Goal: Task Accomplishment & Management: Manage account settings

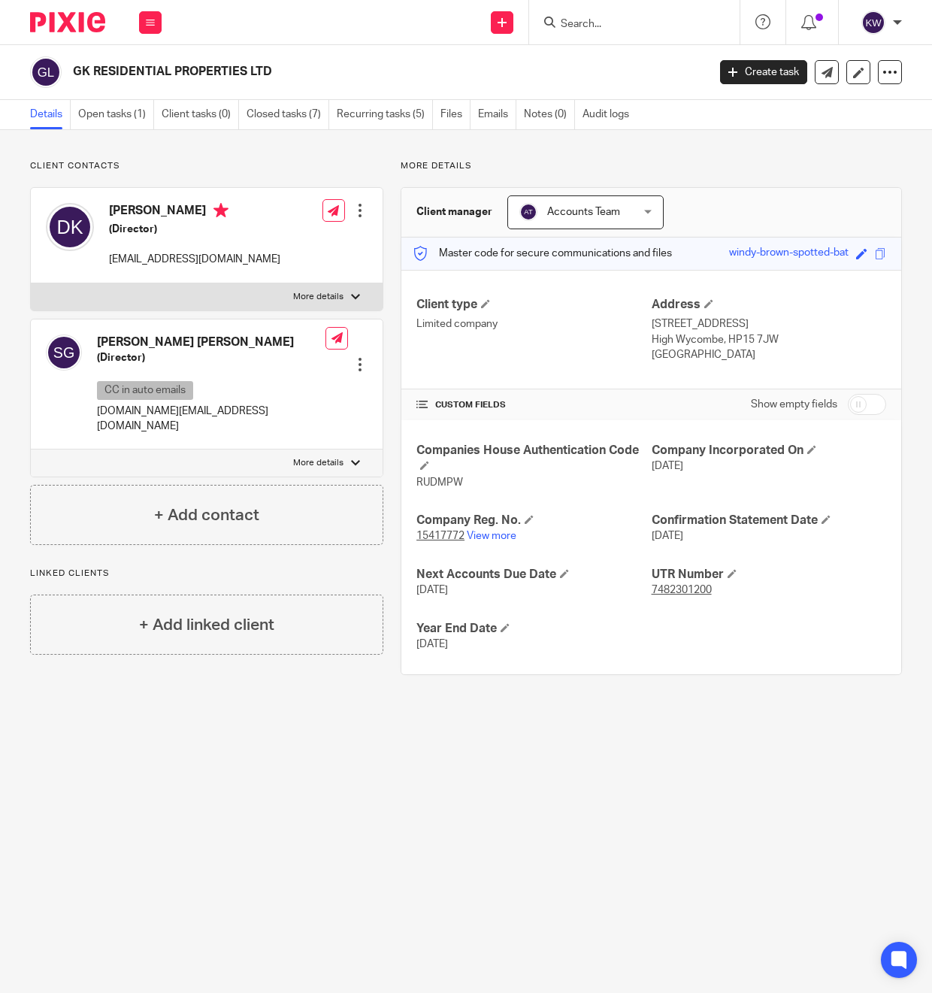
click at [589, 30] on form at bounding box center [639, 22] width 160 height 19
click at [587, 18] on input "Search" at bounding box center [626, 25] width 135 height 14
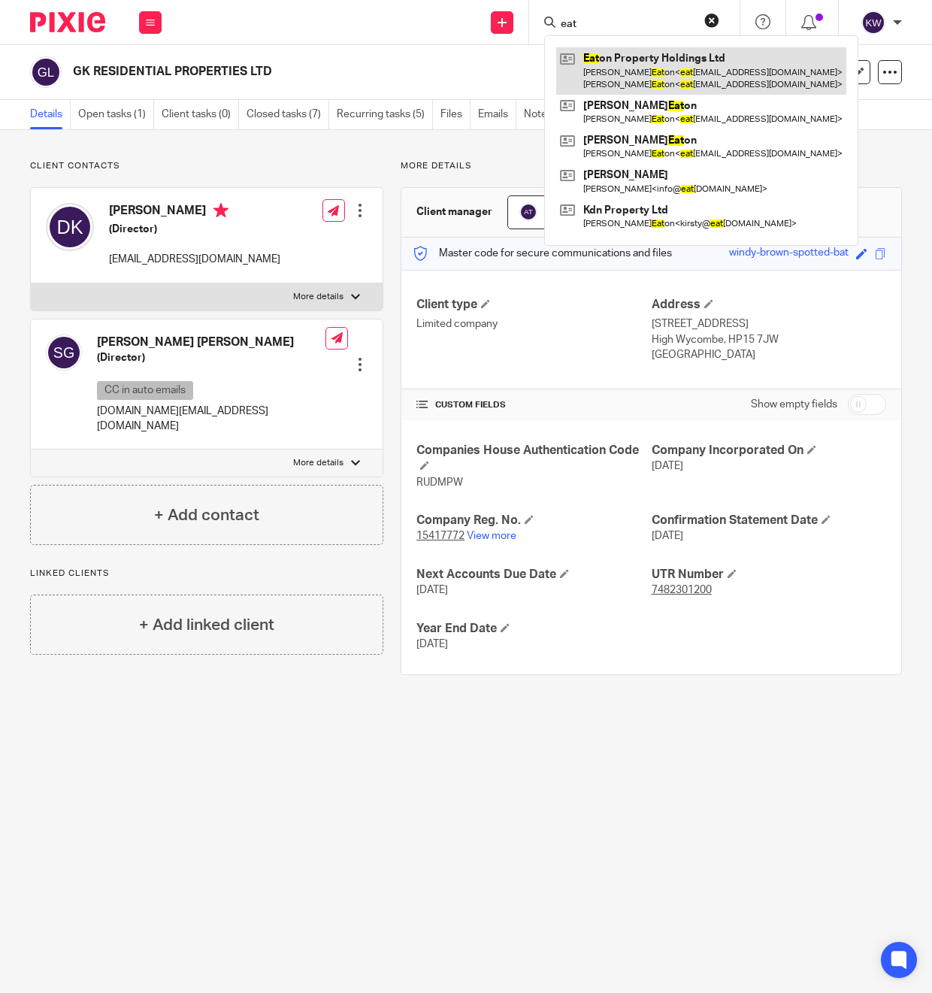
type input "eat"
click at [631, 86] on link at bounding box center [701, 70] width 290 height 47
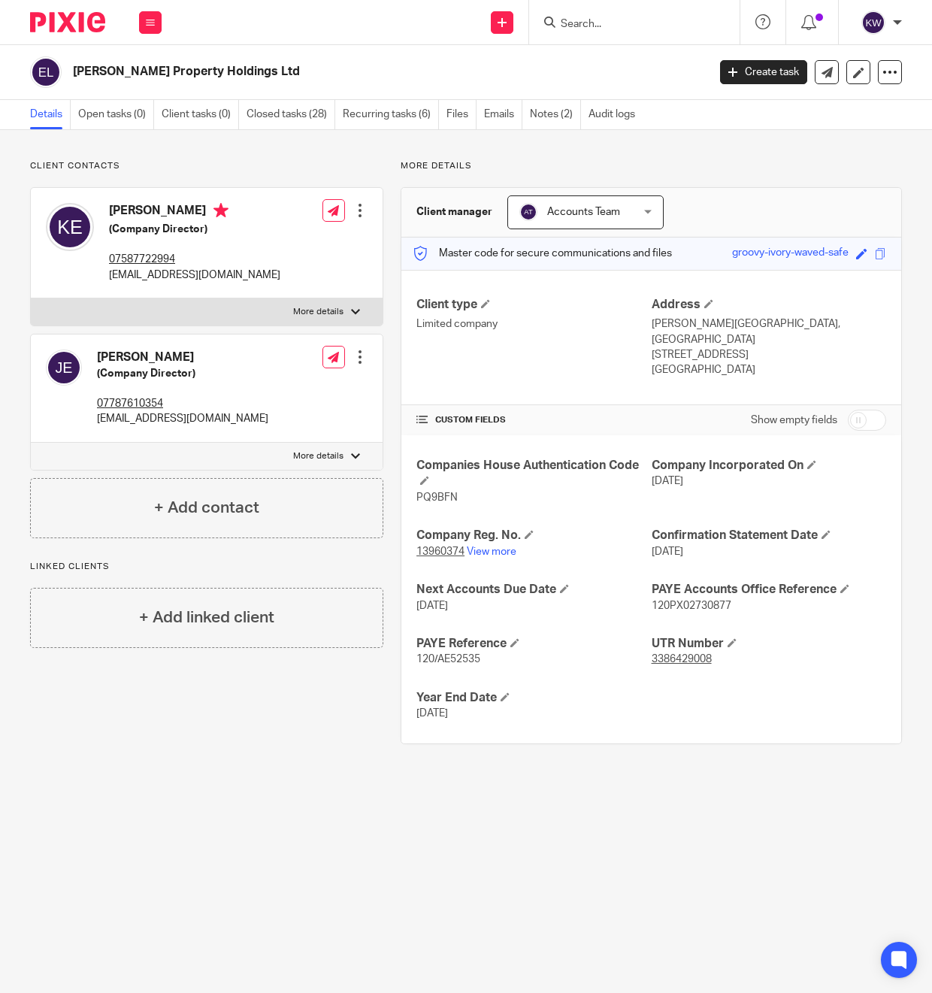
click at [607, 26] on input "Search" at bounding box center [626, 25] width 135 height 14
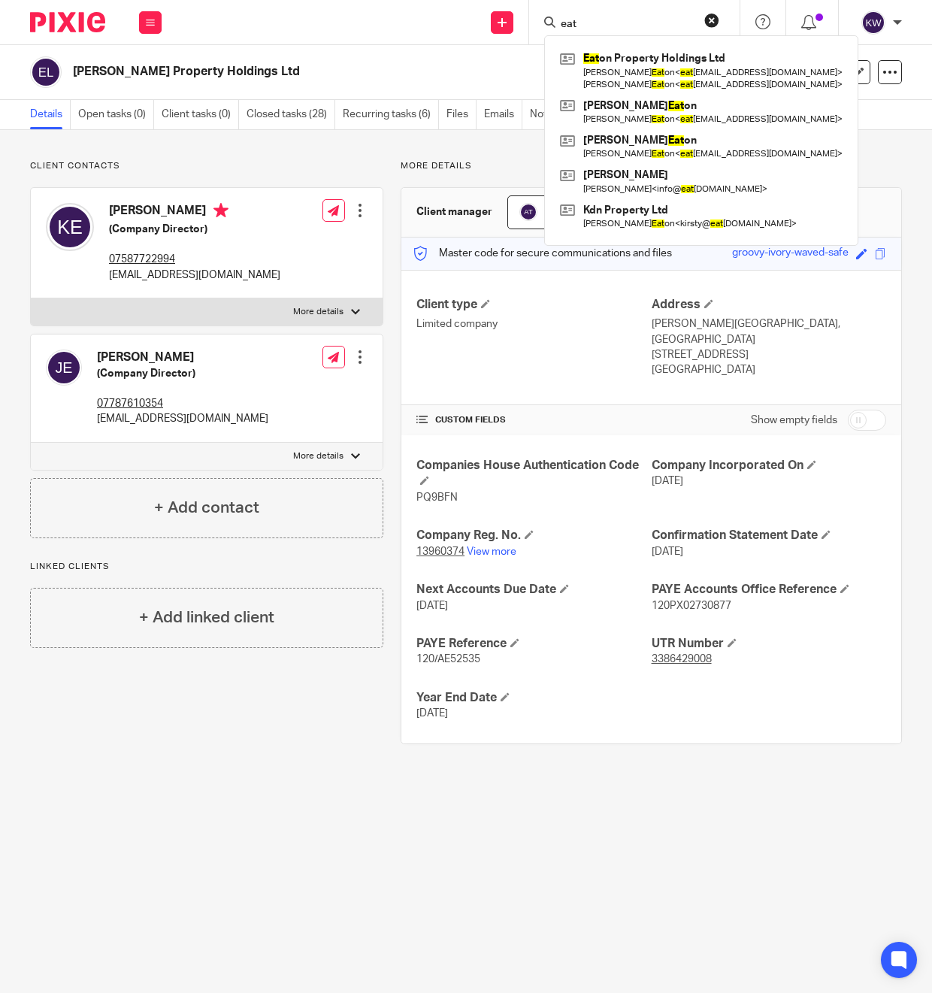
type input "eat"
click at [228, 162] on p "Client contacts" at bounding box center [206, 166] width 353 height 12
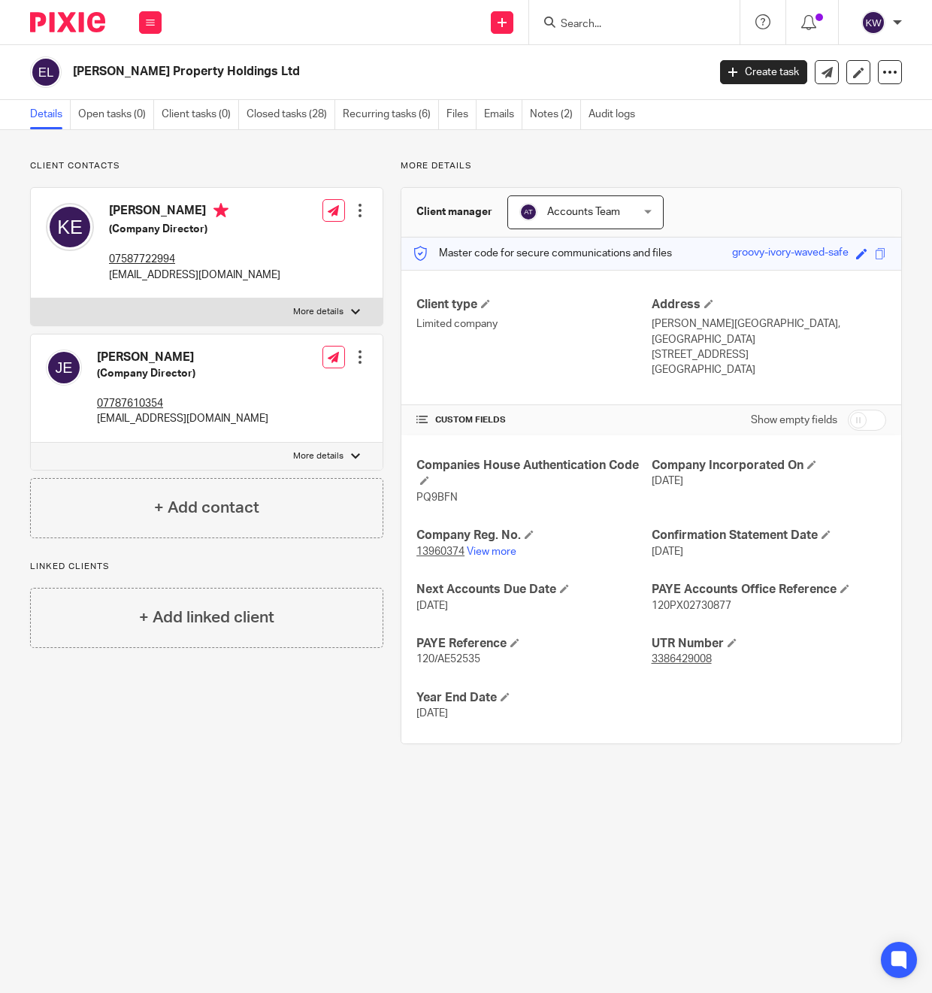
drag, startPoint x: 626, startPoint y: 13, endPoint x: 620, endPoint y: 21, distance: 9.8
click at [625, 14] on form at bounding box center [639, 22] width 160 height 19
click at [620, 21] on input "Search" at bounding box center [626, 25] width 135 height 14
click at [598, 25] on input "kgn" at bounding box center [626, 25] width 135 height 14
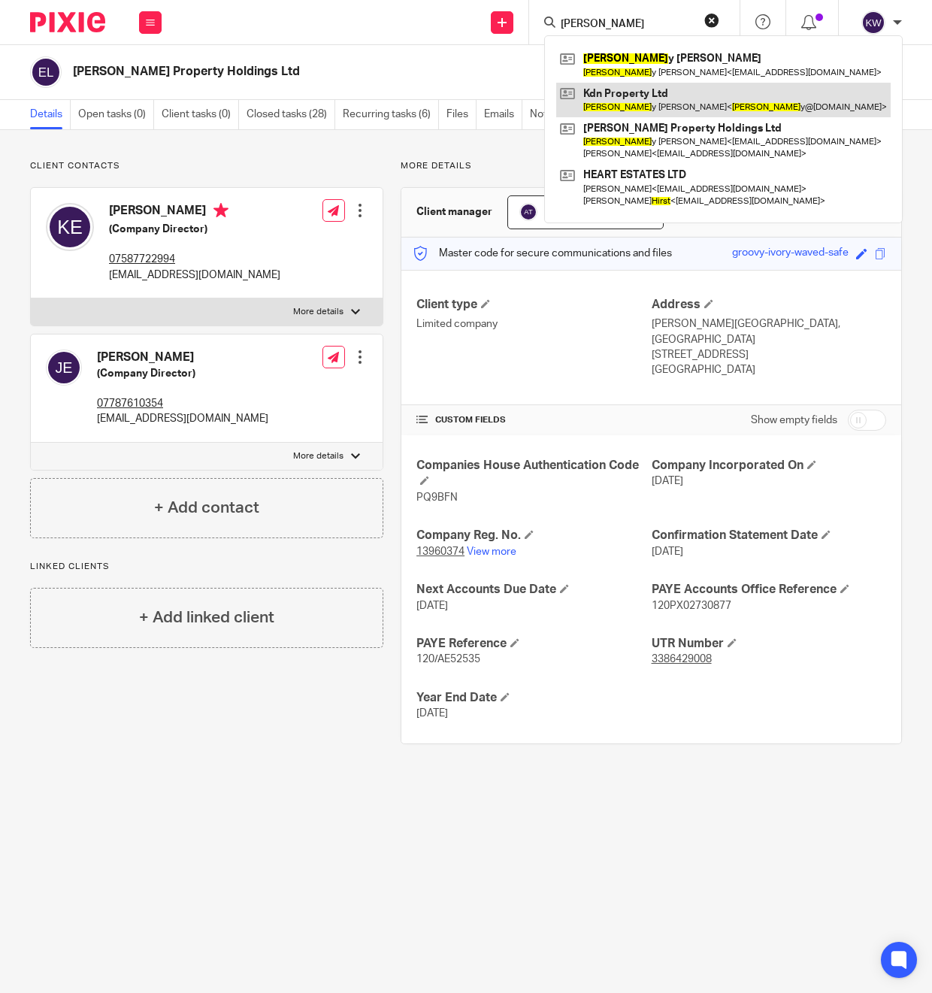
type input "kirst"
click at [614, 99] on link at bounding box center [723, 100] width 335 height 35
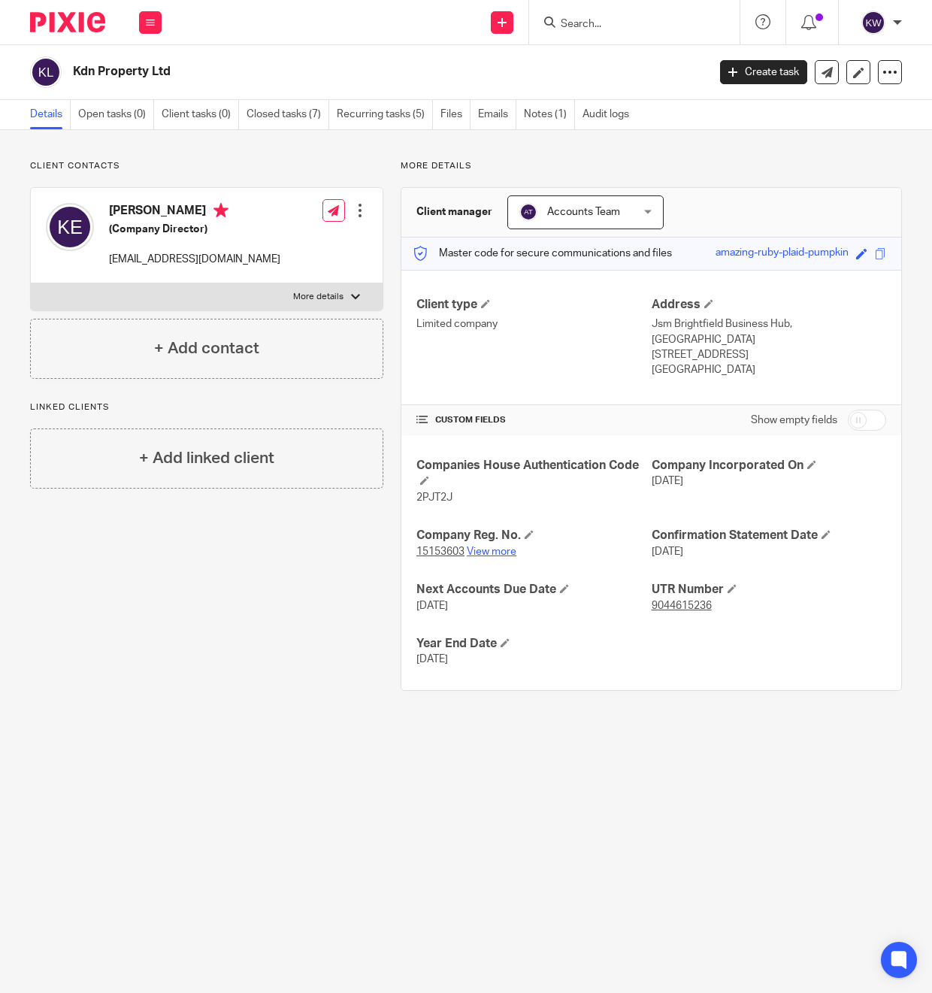
click at [502, 547] on link "View more" at bounding box center [492, 552] width 50 height 11
click at [660, 23] on input "Search" at bounding box center [626, 25] width 135 height 14
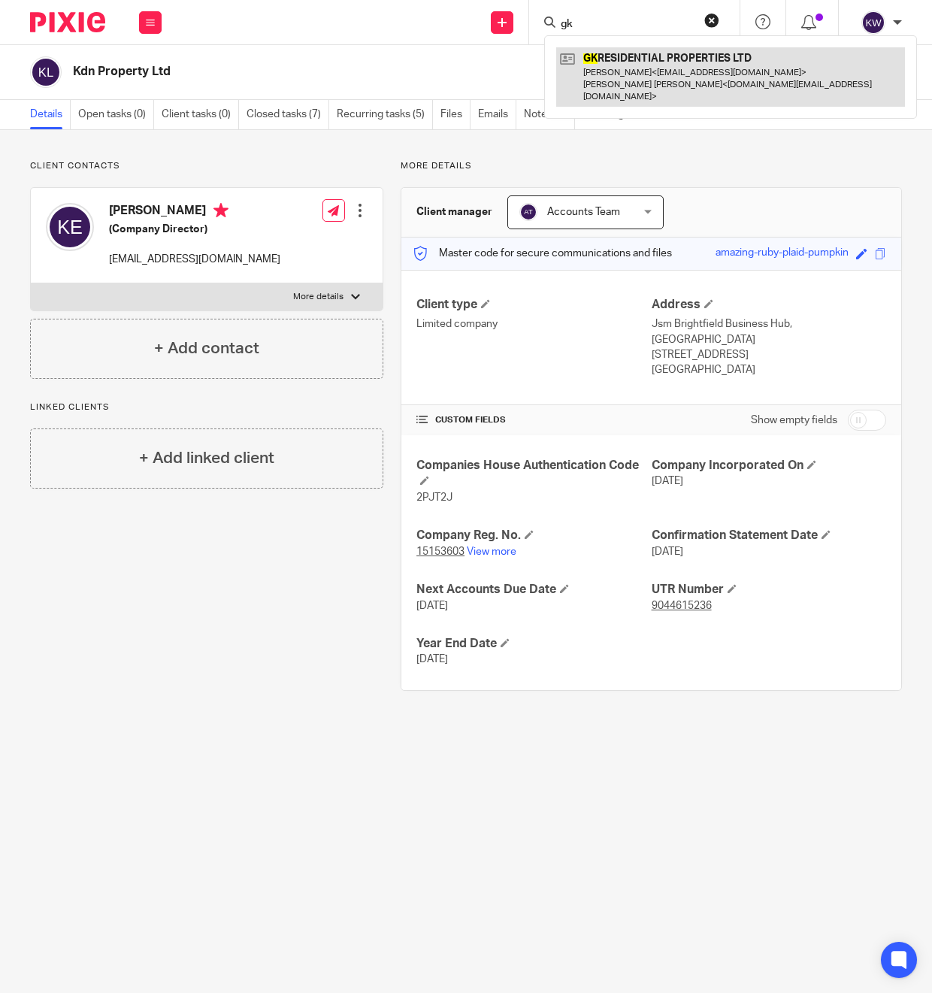
type input "gk"
click at [668, 64] on link at bounding box center [730, 76] width 349 height 59
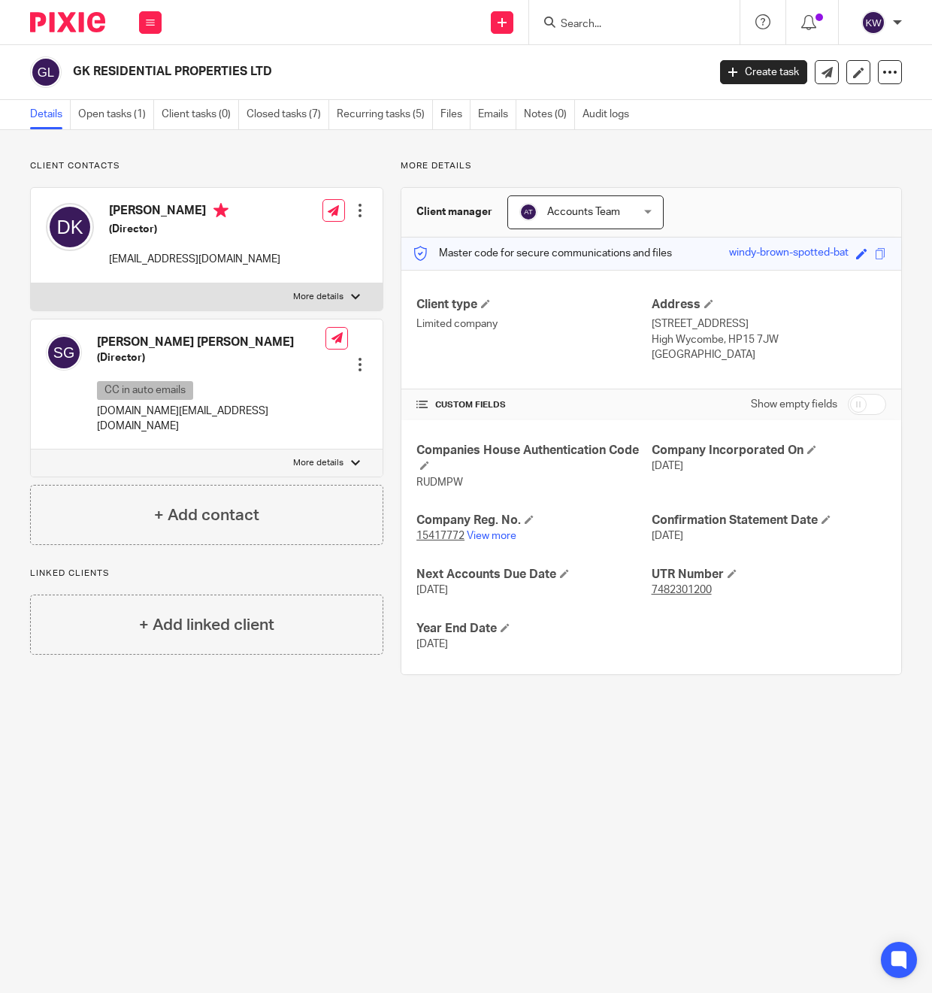
drag, startPoint x: 60, startPoint y: 126, endPoint x: 70, endPoint y: 124, distance: 9.9
click at [113, 120] on link "Open tasks (1)" at bounding box center [116, 114] width 76 height 29
click at [120, 120] on link "Open tasks (1)" at bounding box center [116, 114] width 76 height 29
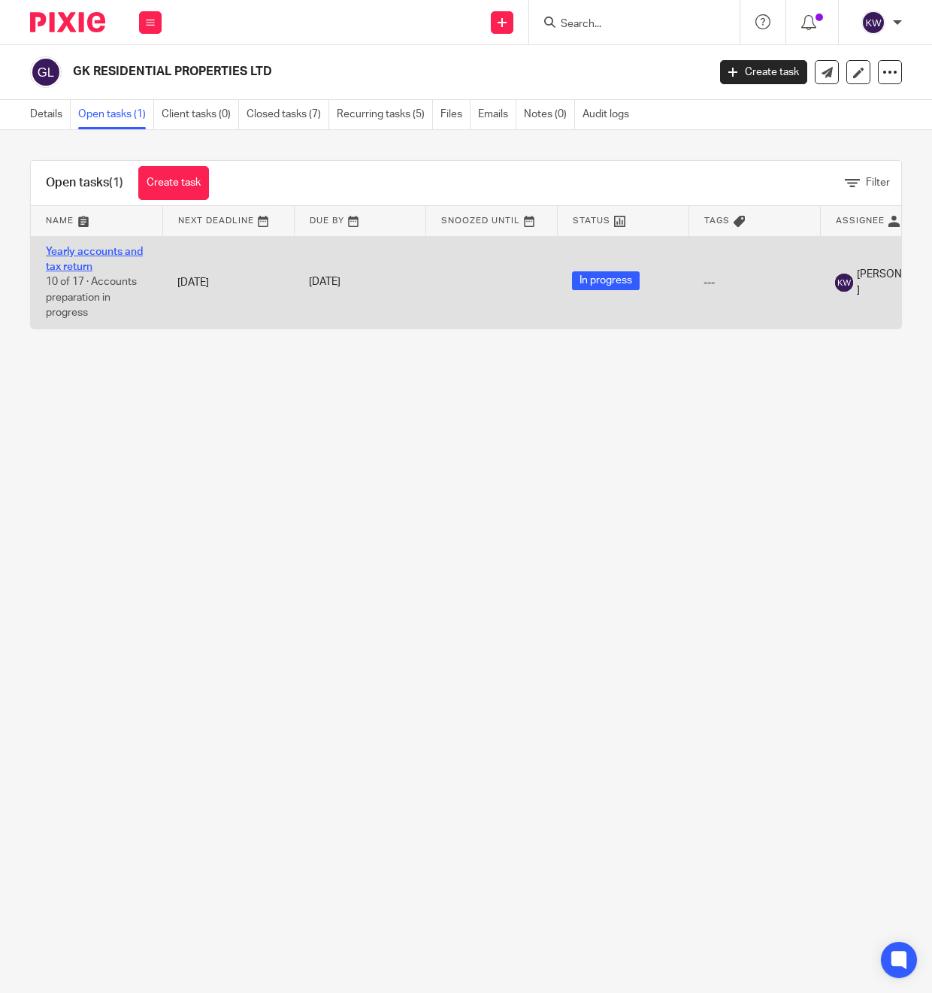
click at [89, 256] on link "Yearly accounts and tax return" at bounding box center [94, 260] width 97 height 26
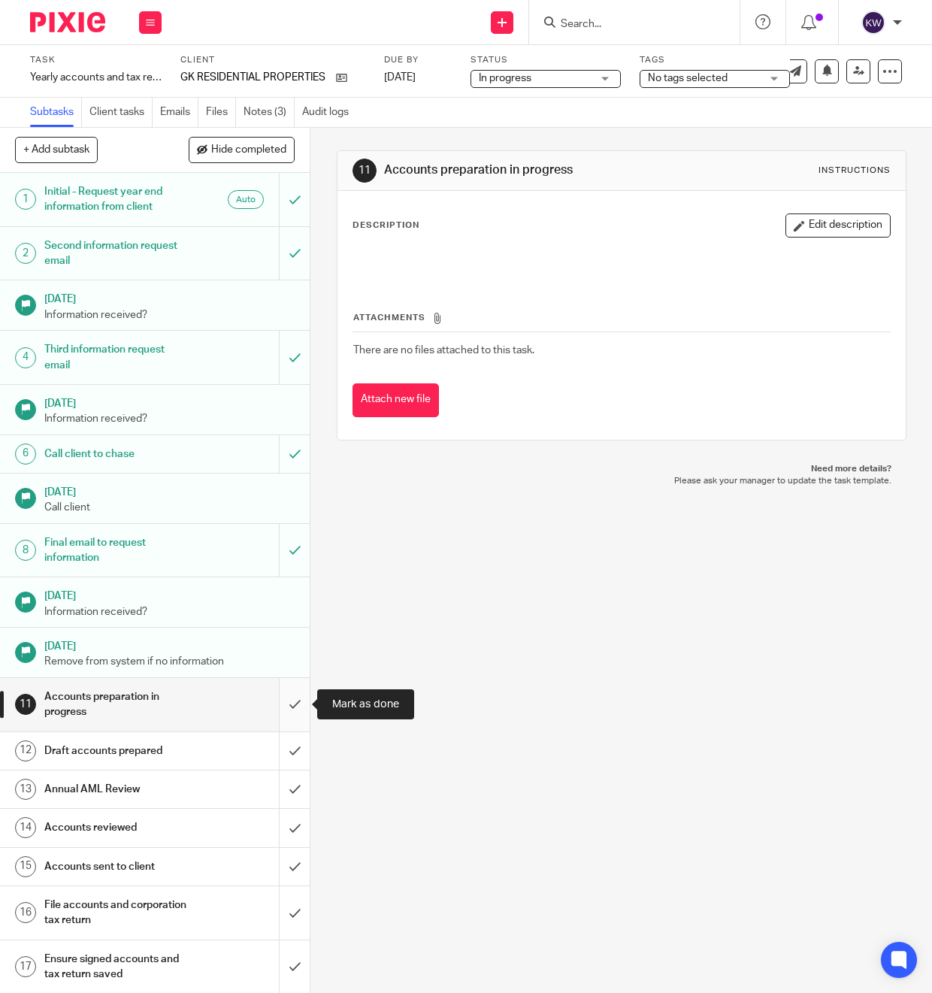
click at [292, 704] on input "submit" at bounding box center [155, 704] width 310 height 53
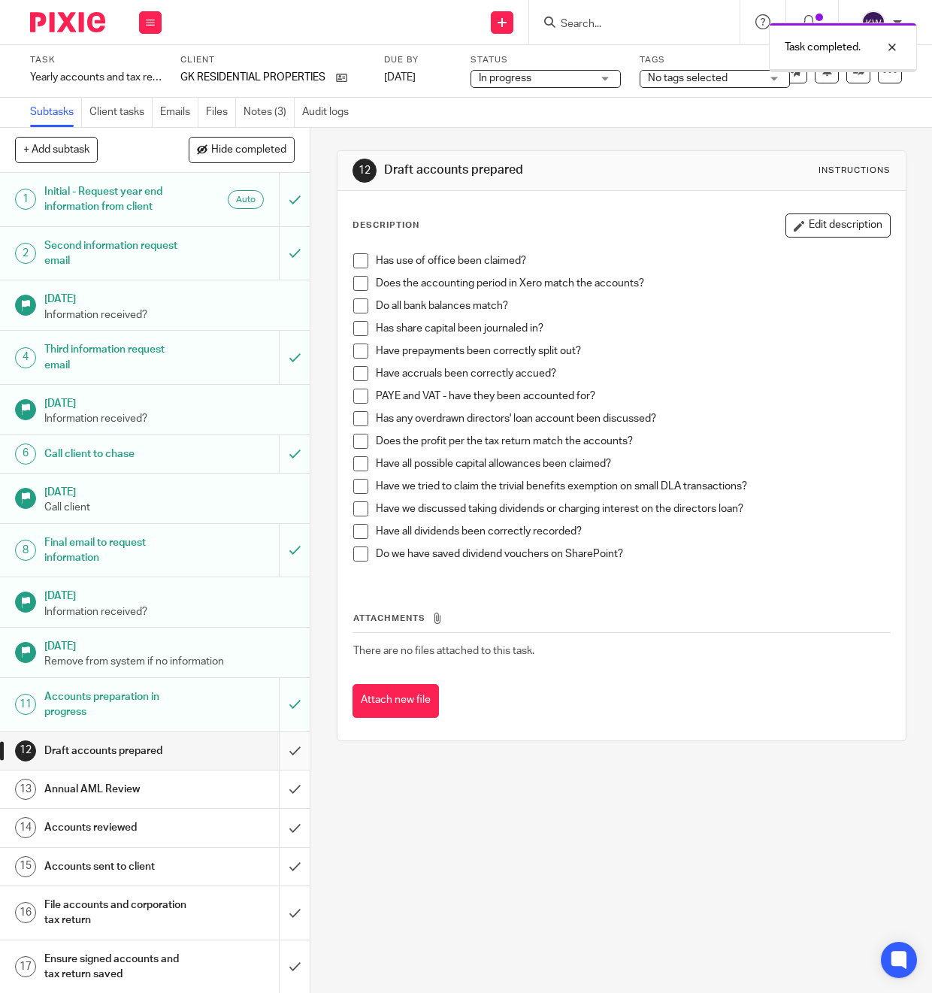
click at [294, 745] on input "submit" at bounding box center [155, 751] width 310 height 38
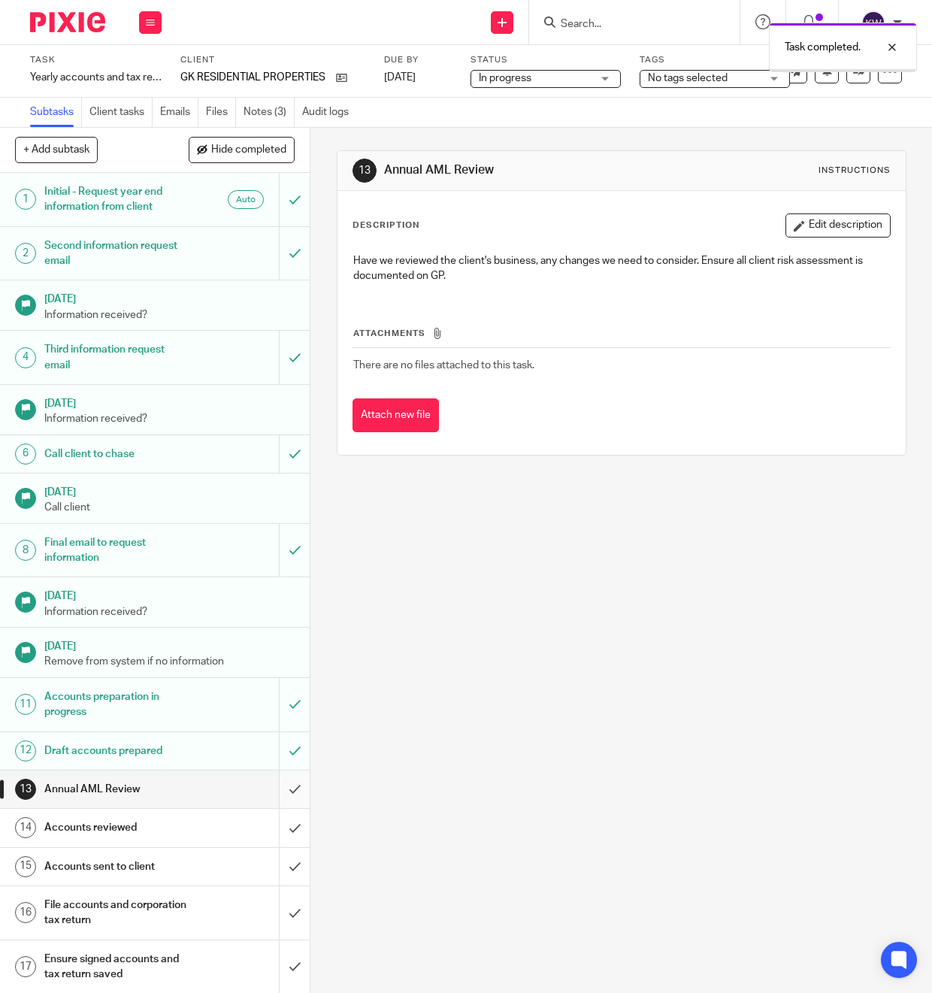
click at [293, 784] on input "submit" at bounding box center [155, 790] width 310 height 38
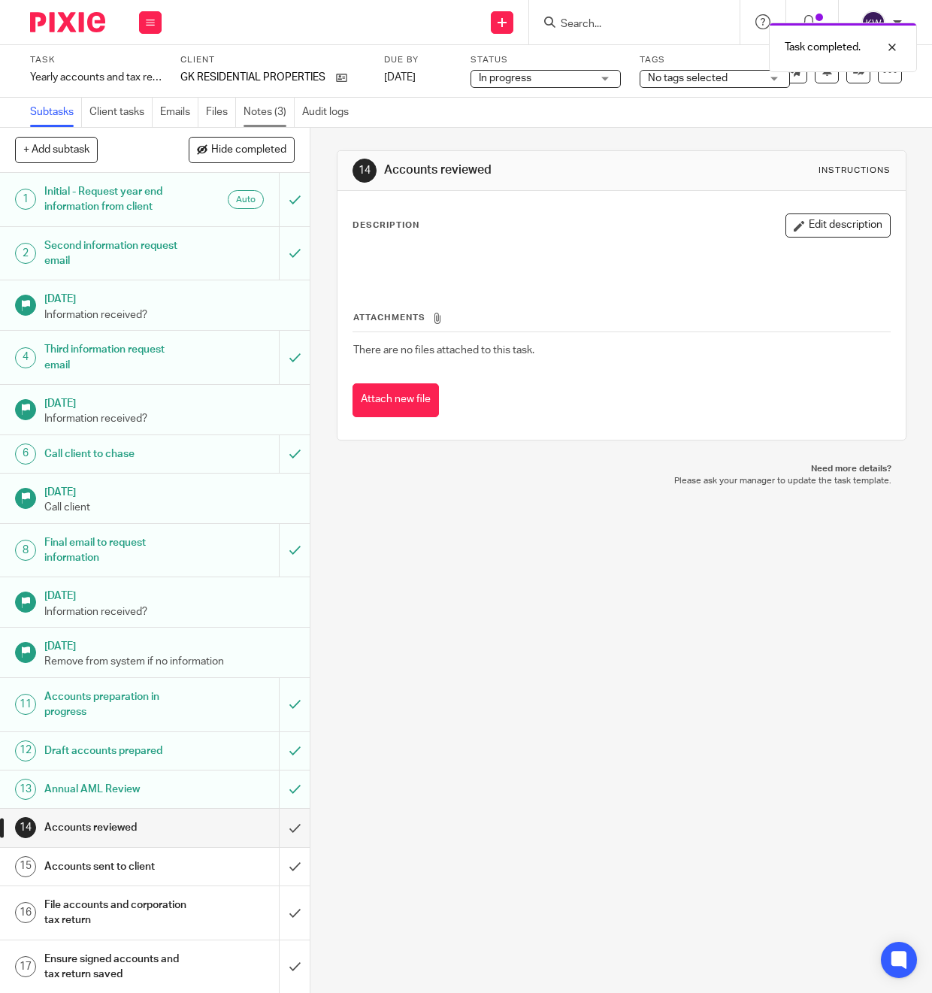
click at [257, 113] on link "Notes (3)" at bounding box center [269, 112] width 51 height 29
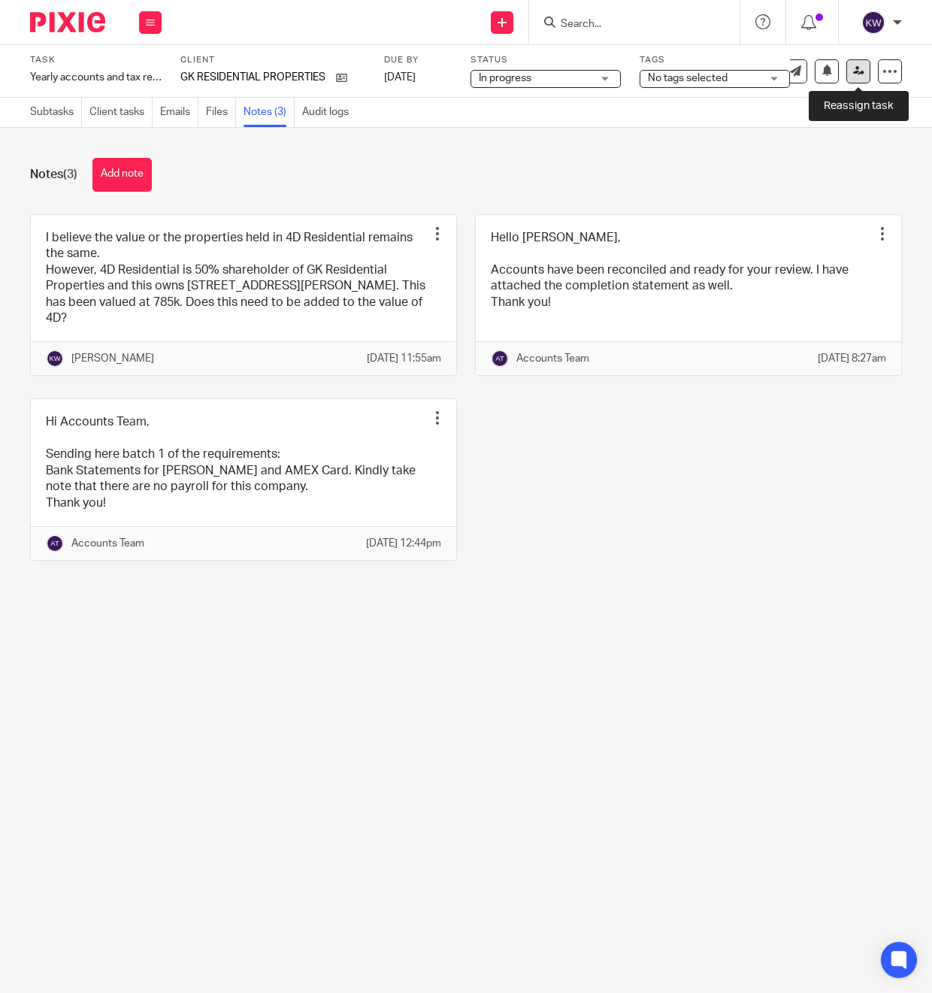
click at [851, 74] on link at bounding box center [859, 71] width 24 height 24
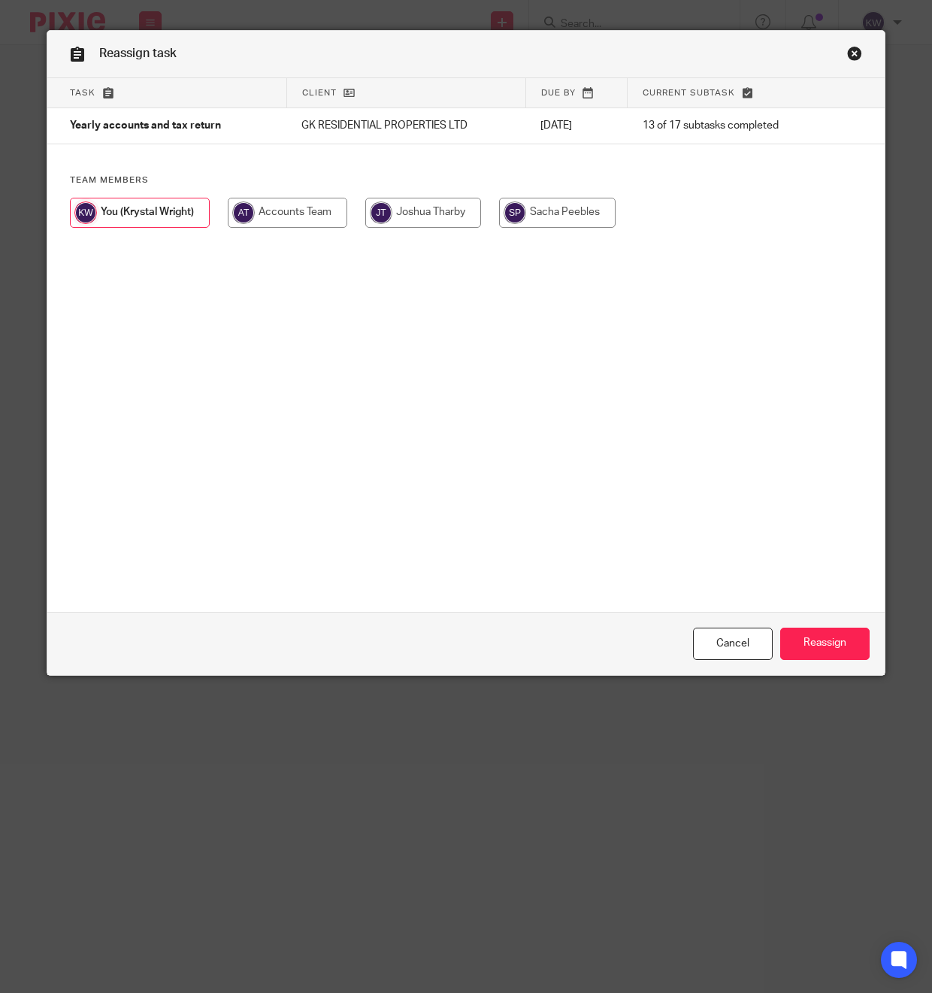
click at [447, 212] on input "radio" at bounding box center [423, 213] width 116 height 30
radio input "true"
click at [841, 644] on input "Reassign" at bounding box center [824, 644] width 89 height 32
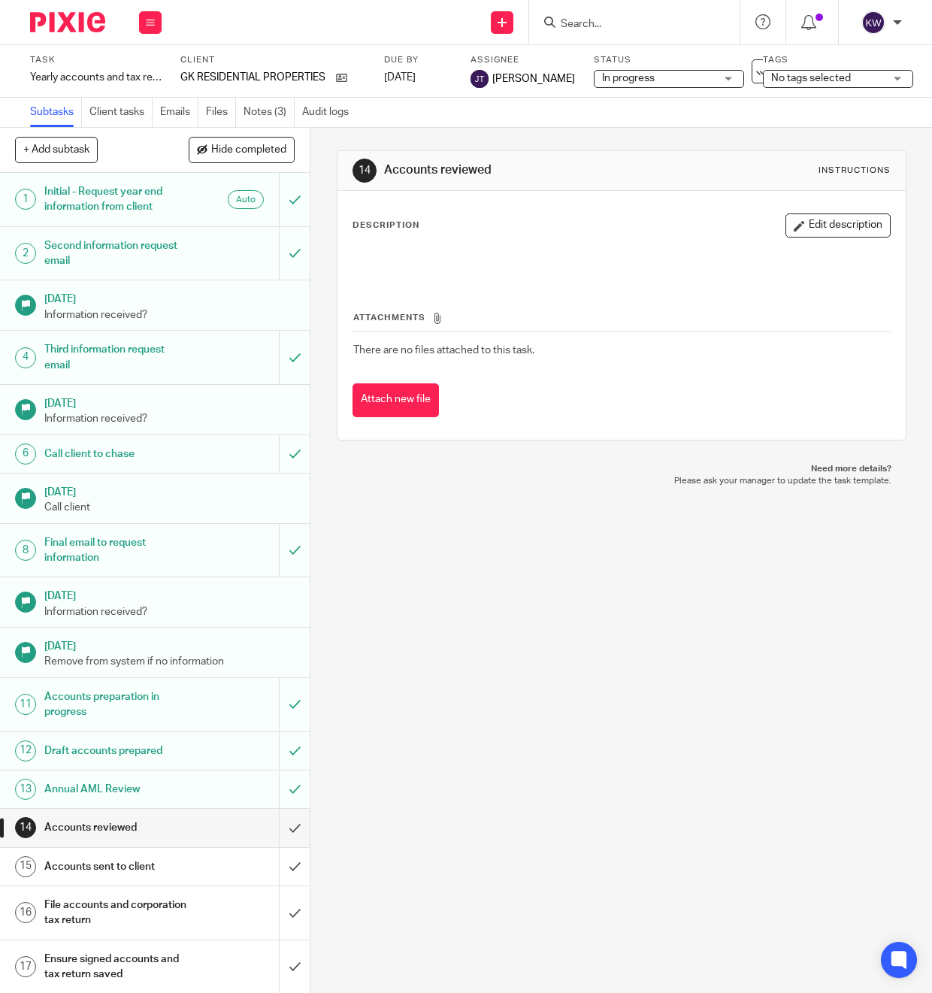
click at [592, 18] on input "Search" at bounding box center [626, 25] width 135 height 14
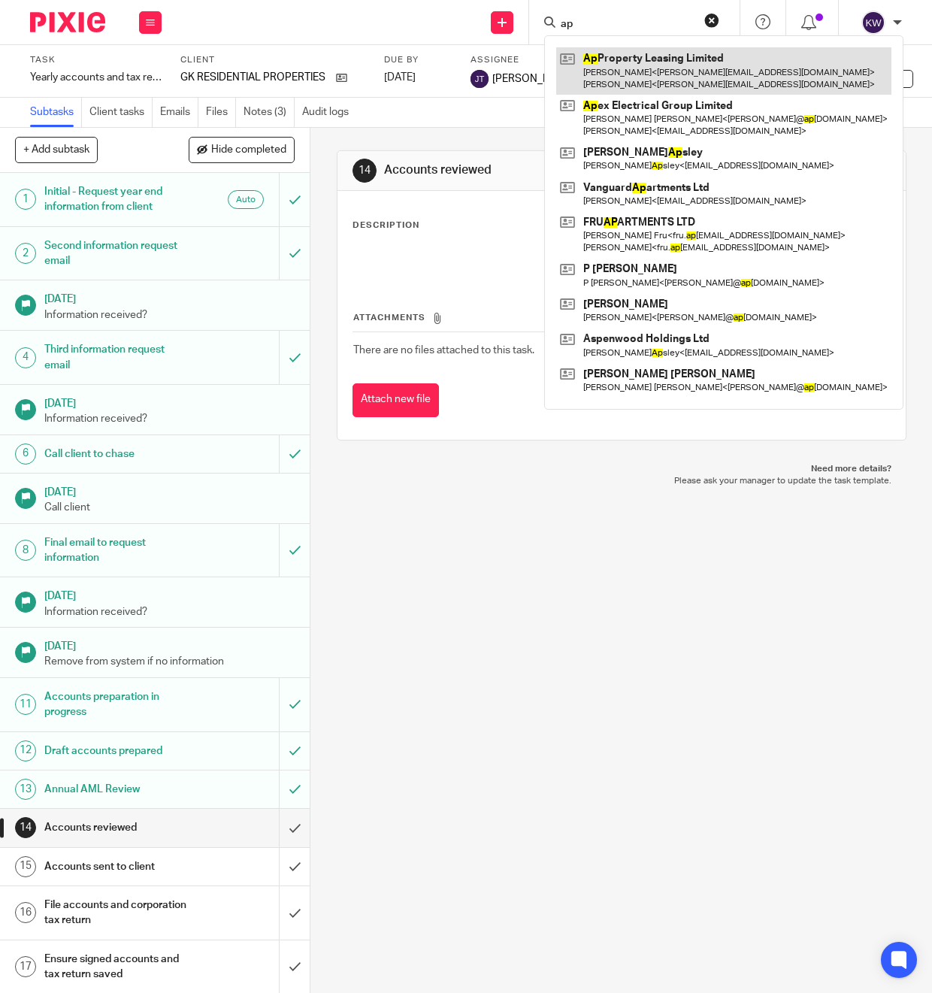
type input "ap"
click at [638, 74] on link at bounding box center [723, 70] width 335 height 47
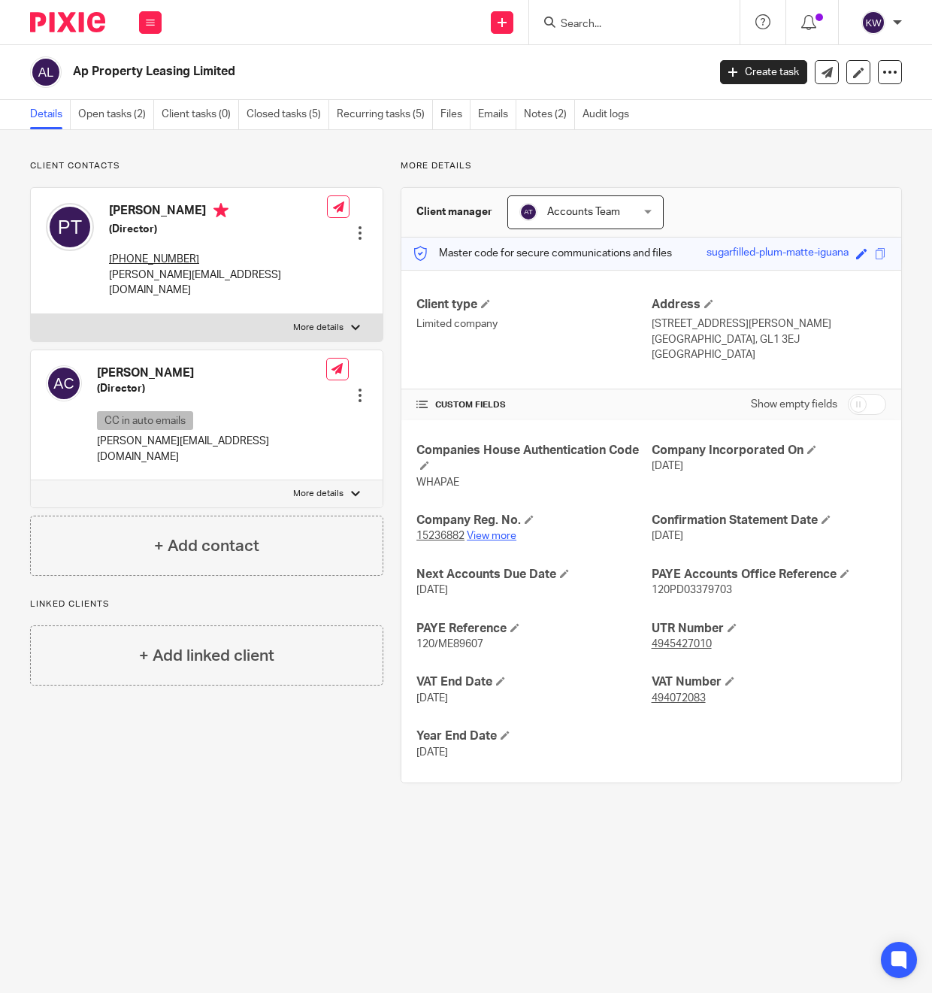
click at [501, 536] on link "View more" at bounding box center [492, 536] width 50 height 11
click at [147, 123] on link "Open tasks (2)" at bounding box center [116, 114] width 76 height 29
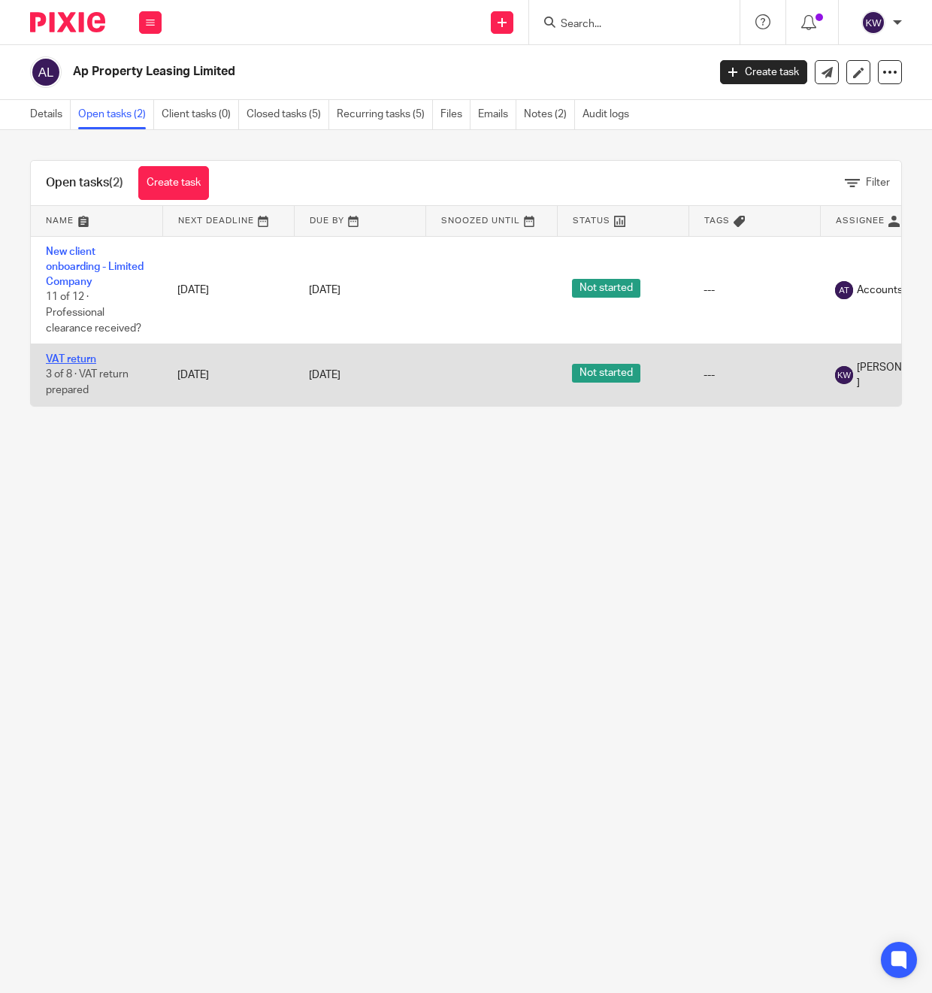
click at [77, 357] on link "VAT return" at bounding box center [71, 359] width 50 height 11
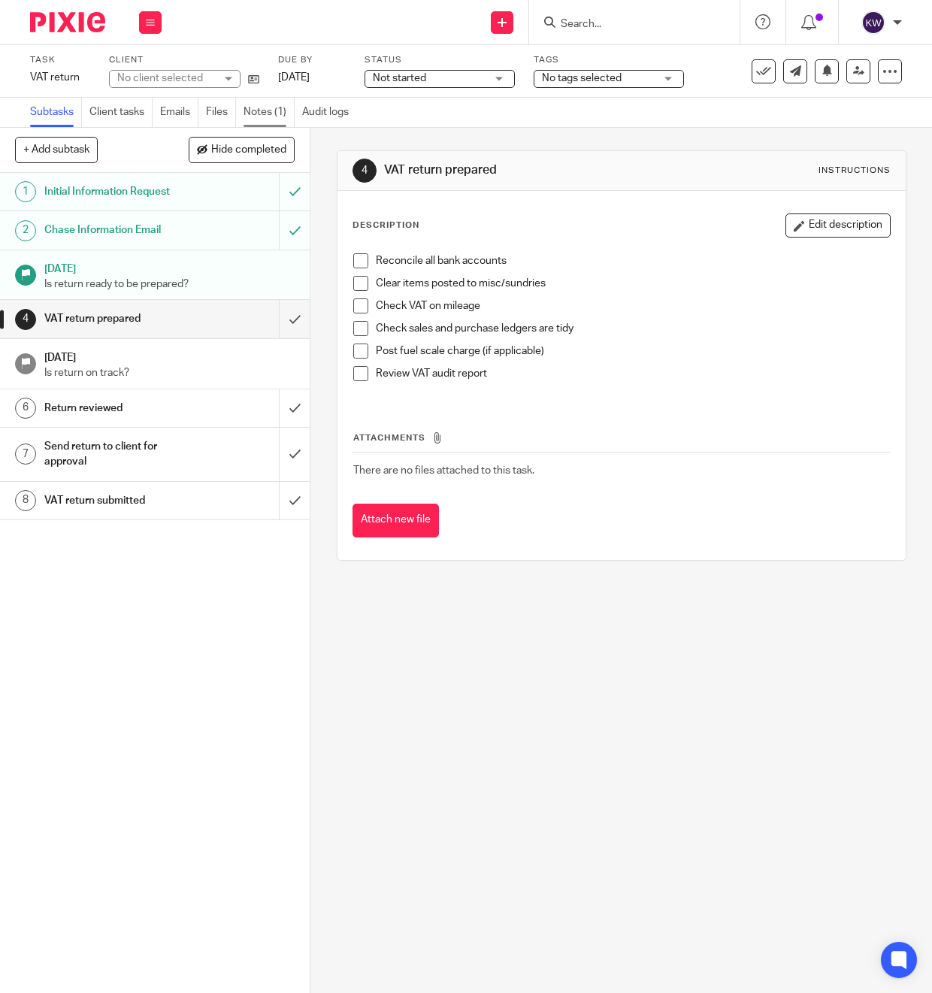
click at [261, 117] on link "Notes (1)" at bounding box center [269, 112] width 51 height 29
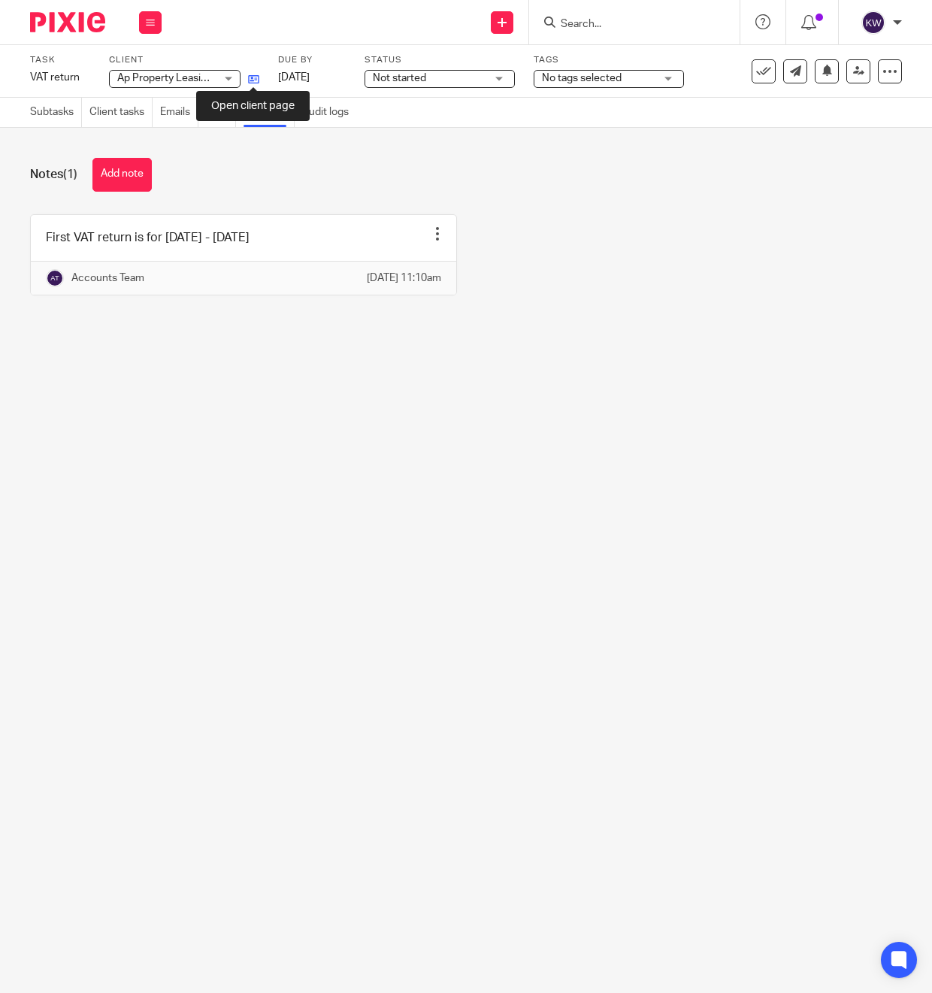
click at [250, 74] on icon at bounding box center [253, 79] width 11 height 11
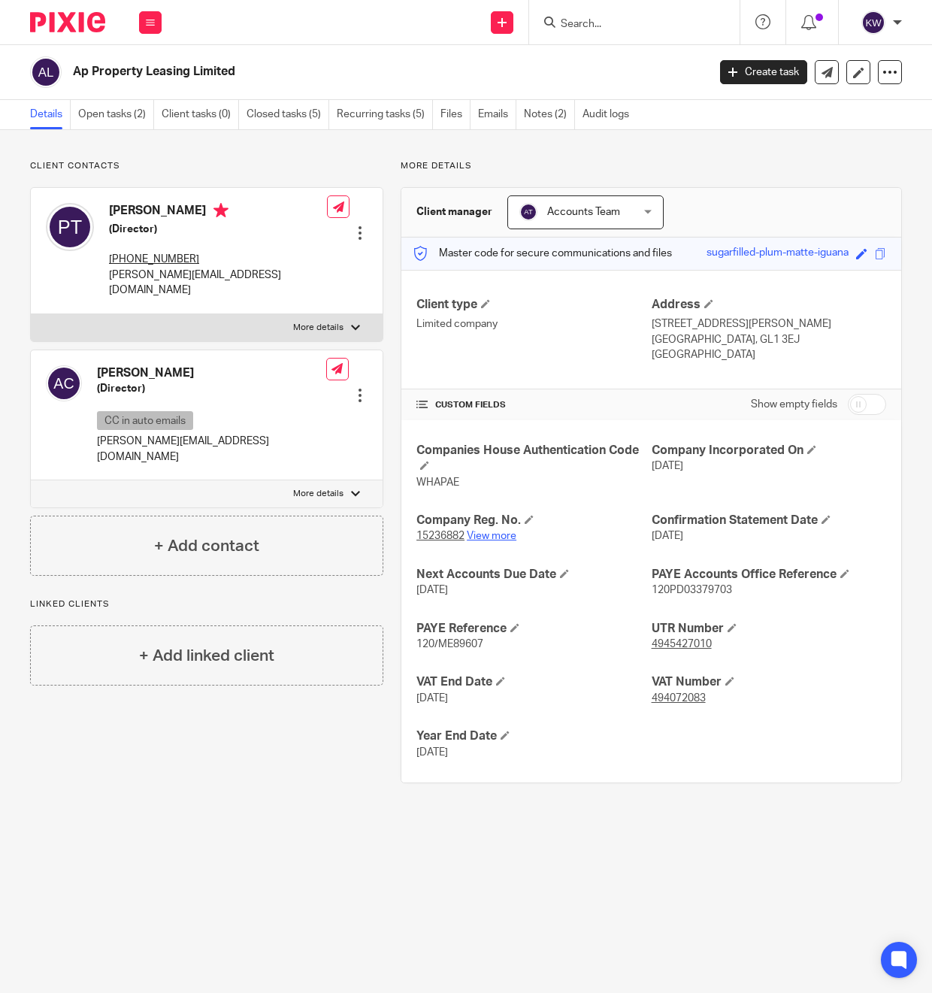
click at [500, 536] on link "View more" at bounding box center [492, 536] width 50 height 11
